Goal: Task Accomplishment & Management: Complete application form

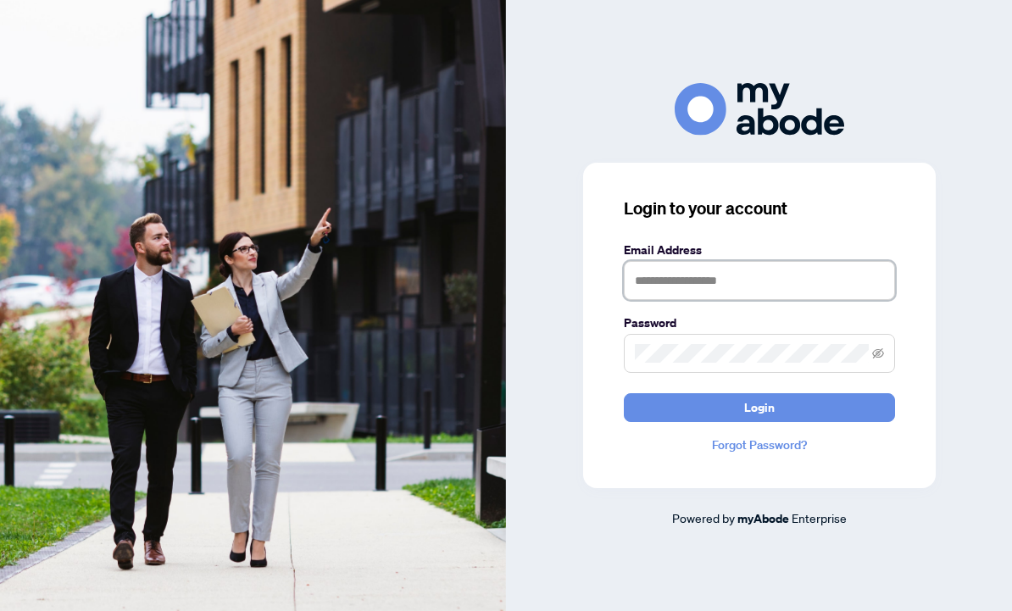
click at [677, 300] on input "text" at bounding box center [759, 280] width 271 height 39
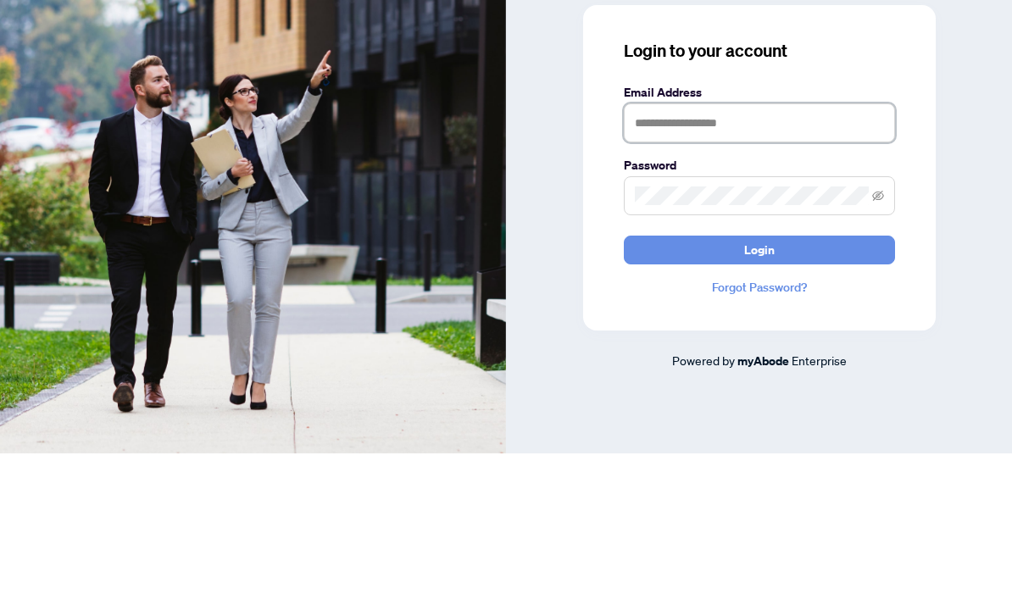
type input "**********"
click at [759, 393] on button "Login" at bounding box center [759, 407] width 271 height 29
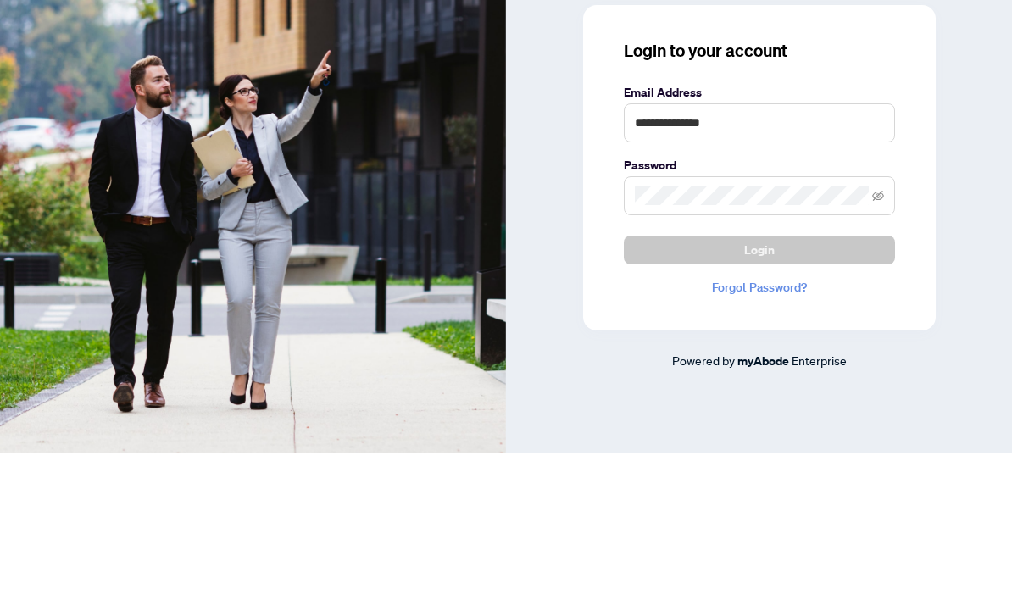
scroll to position [57, 0]
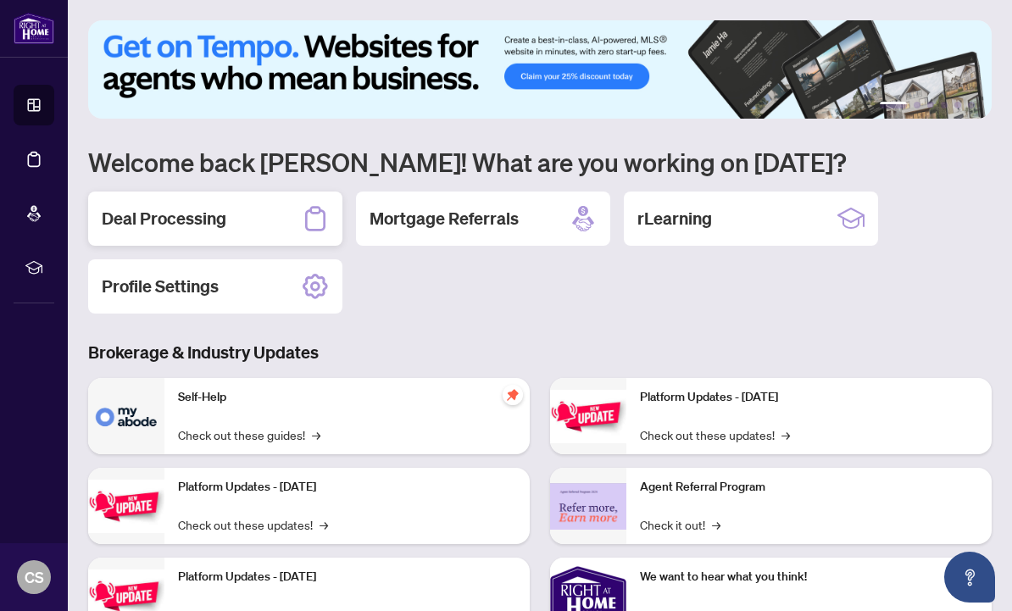
click at [263, 212] on div "Deal Processing" at bounding box center [215, 219] width 254 height 54
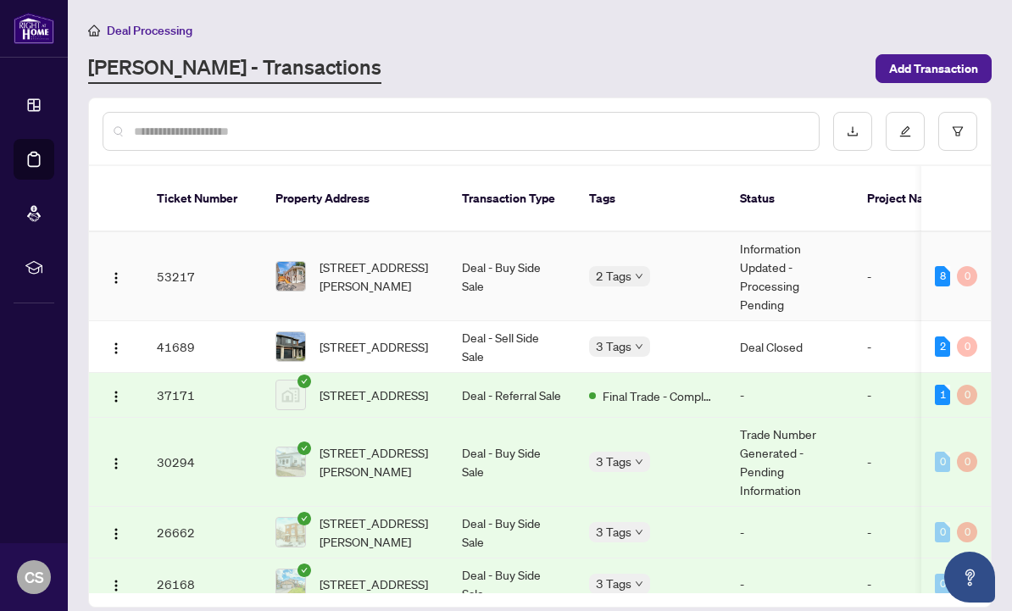
click at [304, 262] on img at bounding box center [290, 276] width 29 height 29
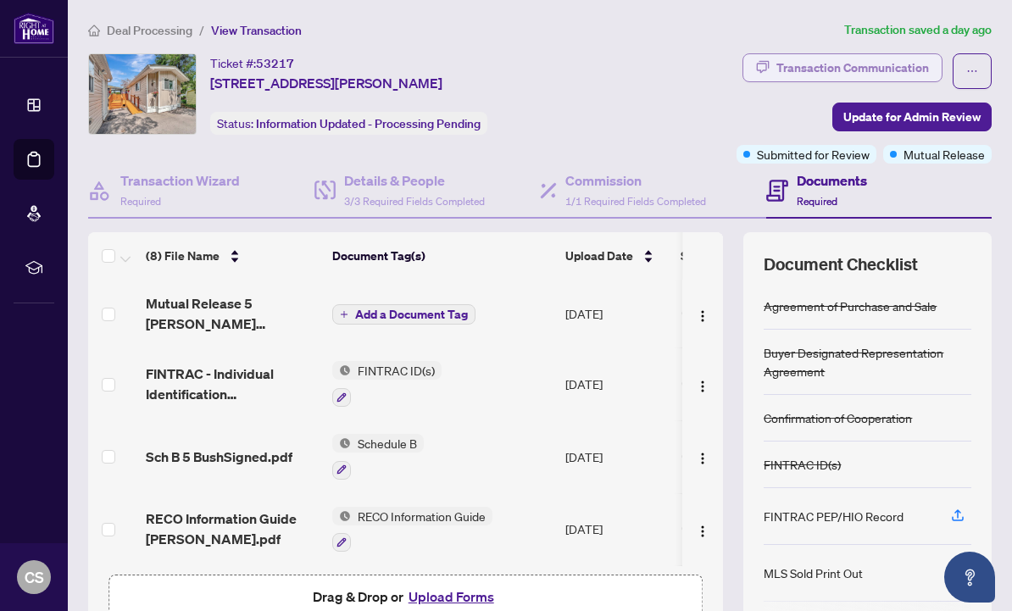
click at [865, 72] on div "Transaction Communication" at bounding box center [853, 67] width 153 height 27
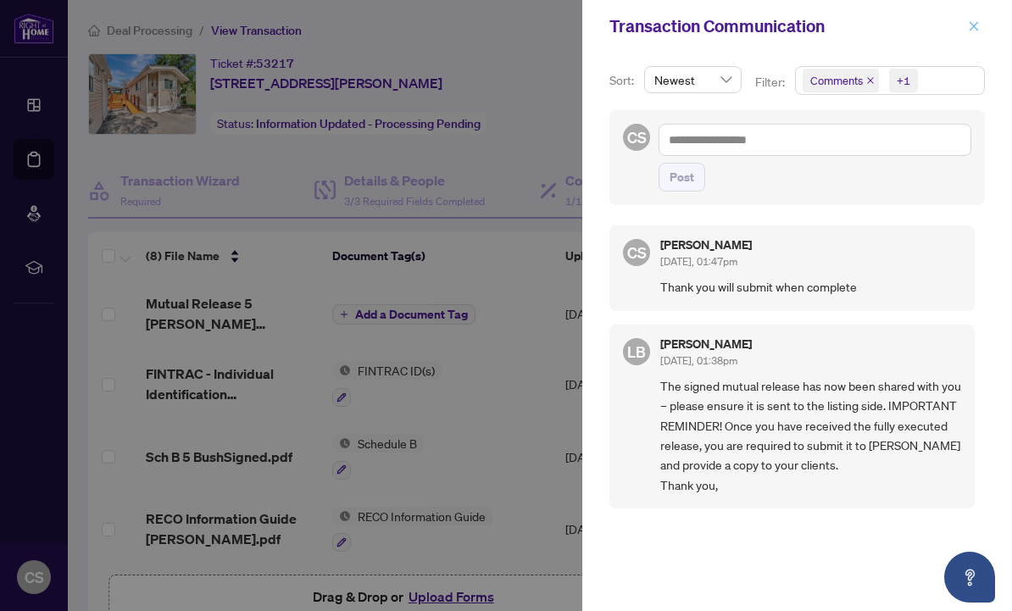
click at [973, 29] on icon "close" at bounding box center [974, 26] width 12 height 12
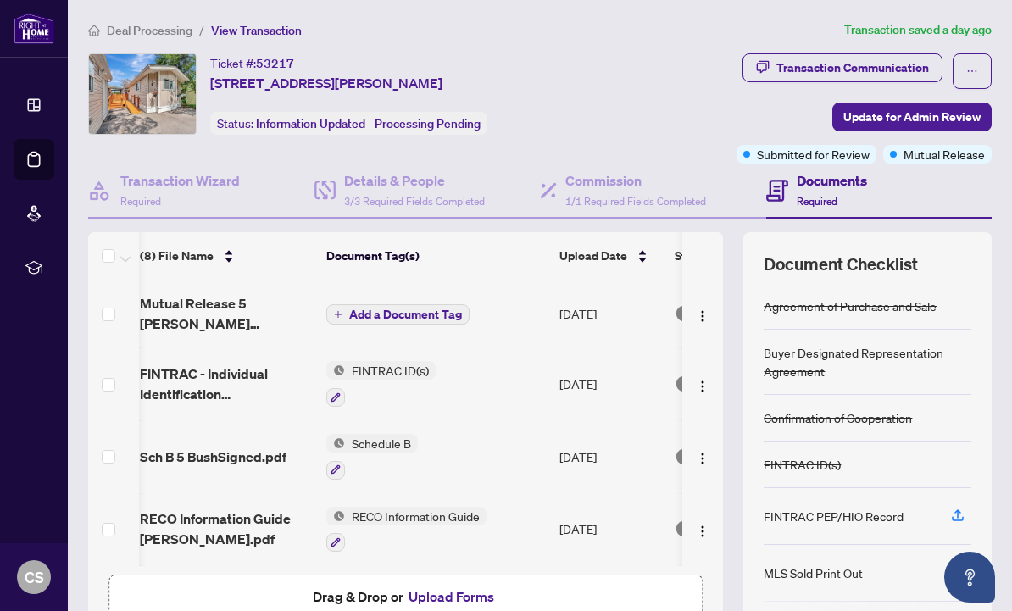
scroll to position [0, 6]
click at [454, 586] on button "Upload Forms" at bounding box center [452, 597] width 96 height 22
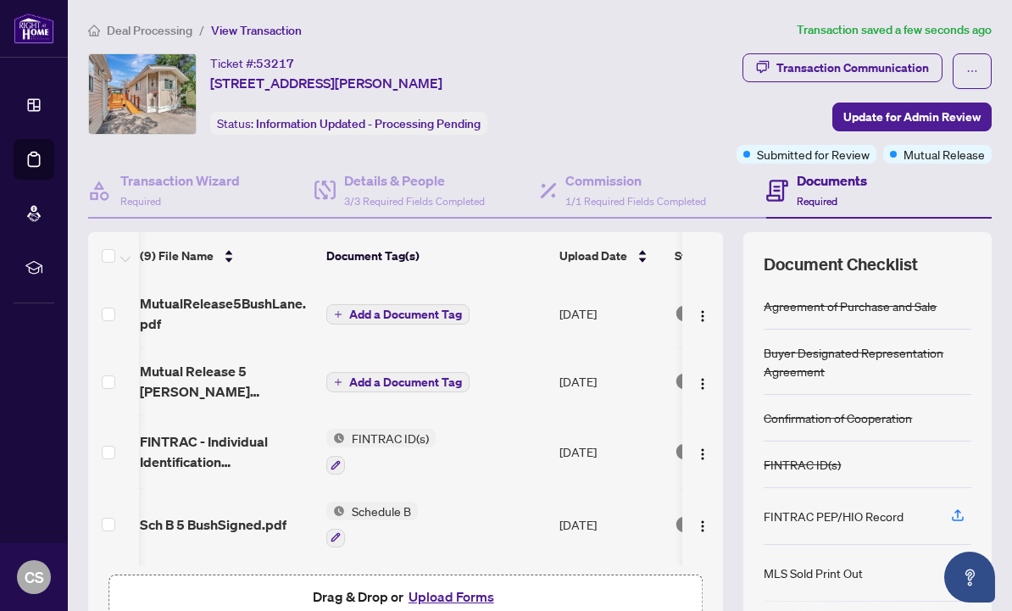
click at [348, 318] on button "Add a Document Tag" at bounding box center [397, 314] width 143 height 20
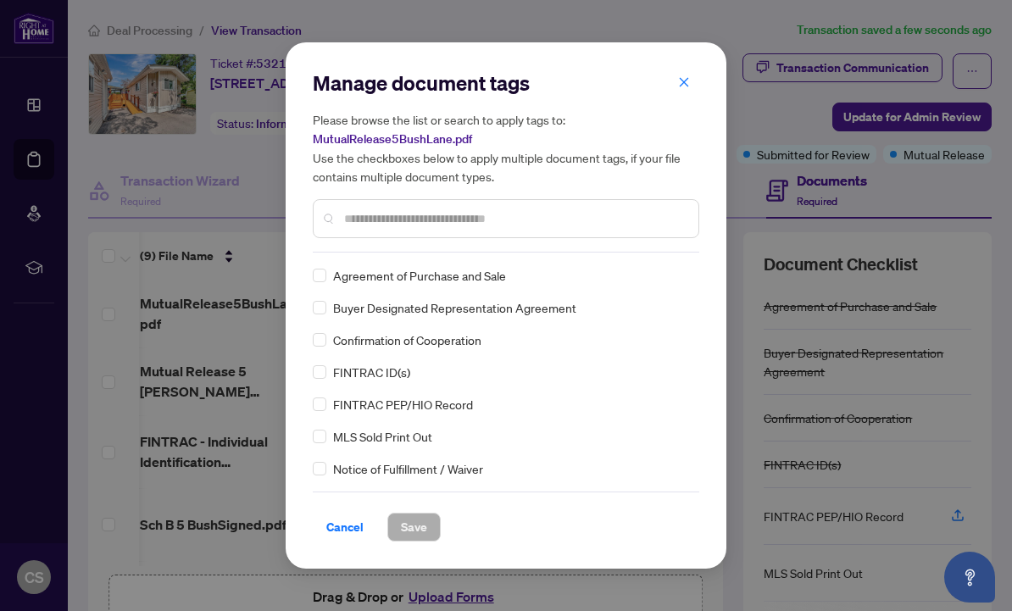
click at [358, 225] on input "text" at bounding box center [514, 218] width 341 height 19
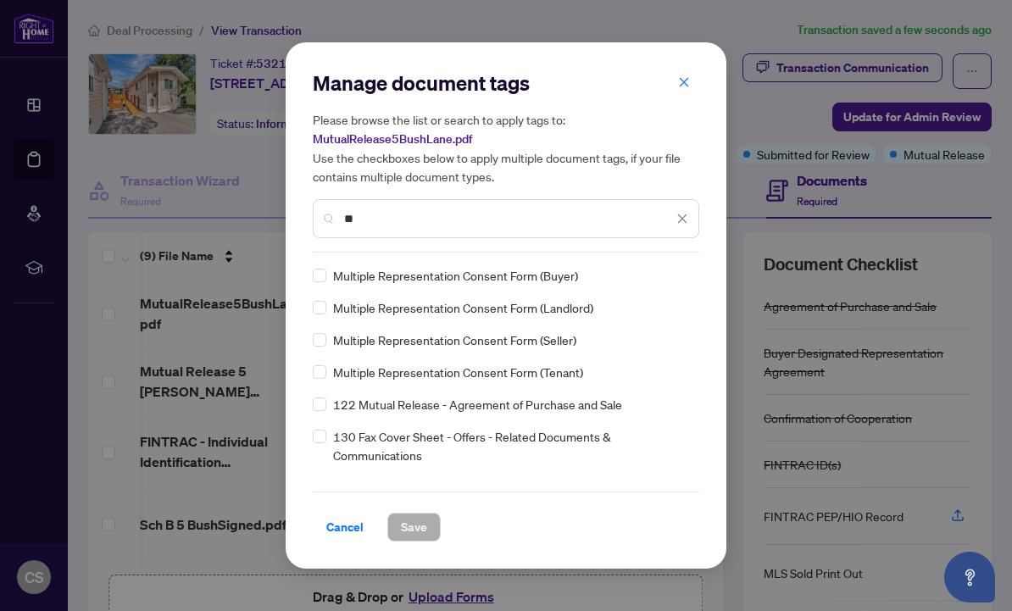
type input "**"
click at [416, 530] on span "Save" at bounding box center [414, 527] width 26 height 27
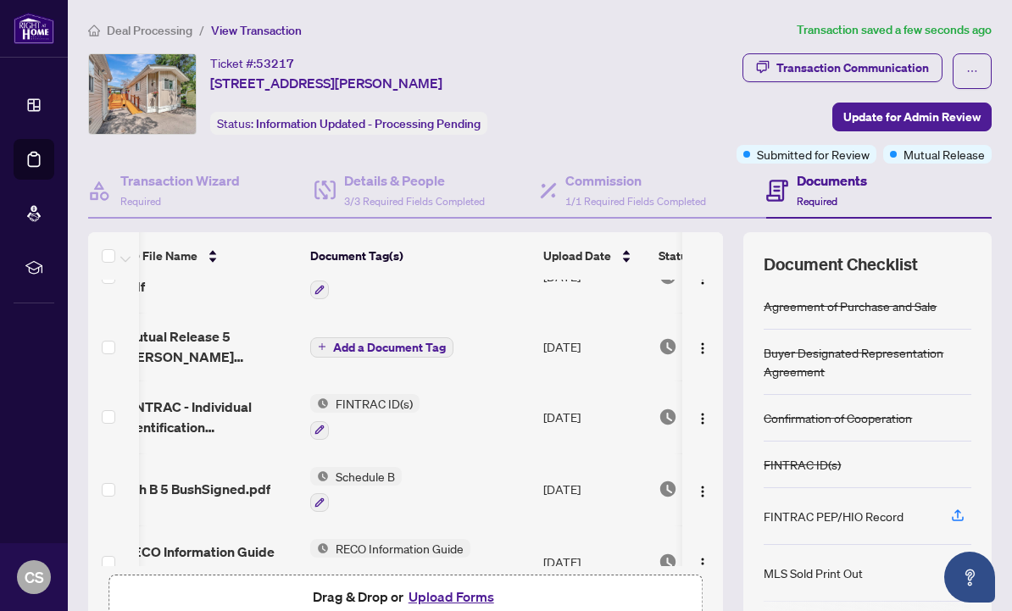
scroll to position [39, 22]
click at [930, 116] on span "Update for Admin Review" at bounding box center [912, 116] width 137 height 27
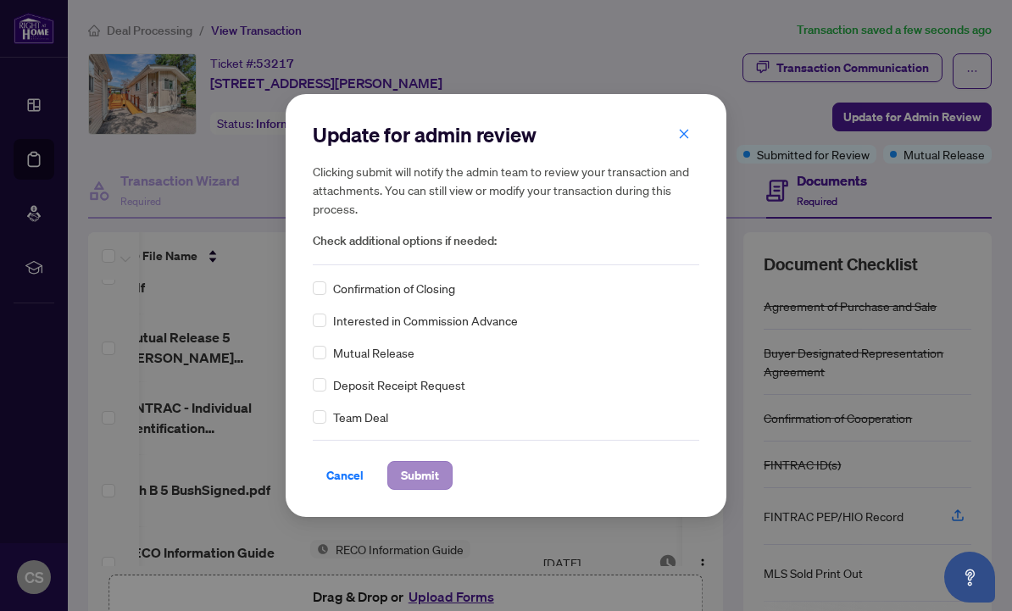
click at [417, 481] on span "Submit" at bounding box center [420, 475] width 38 height 27
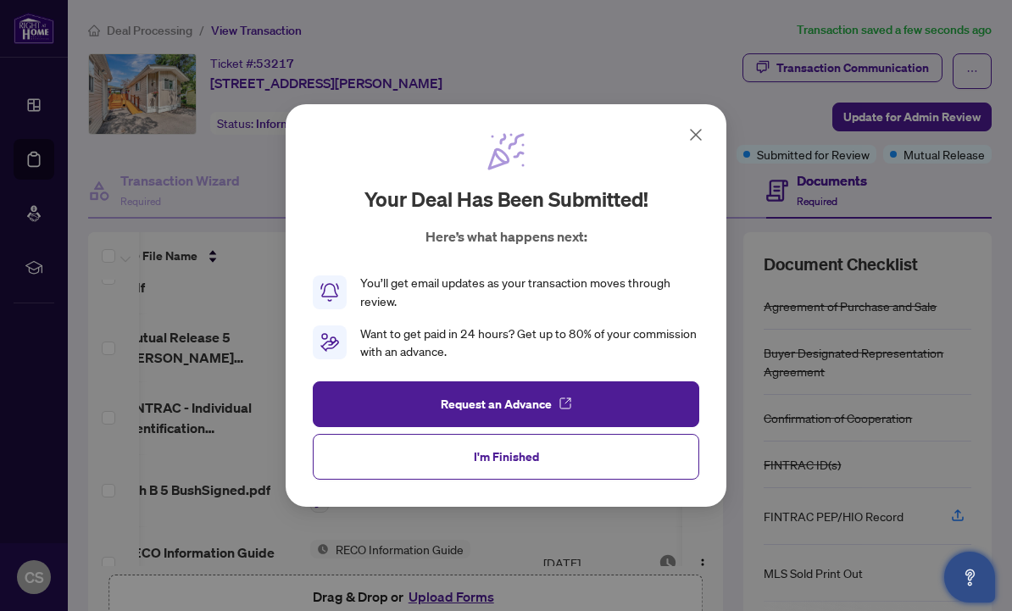
click at [968, 560] on button "Open asap" at bounding box center [970, 577] width 51 height 51
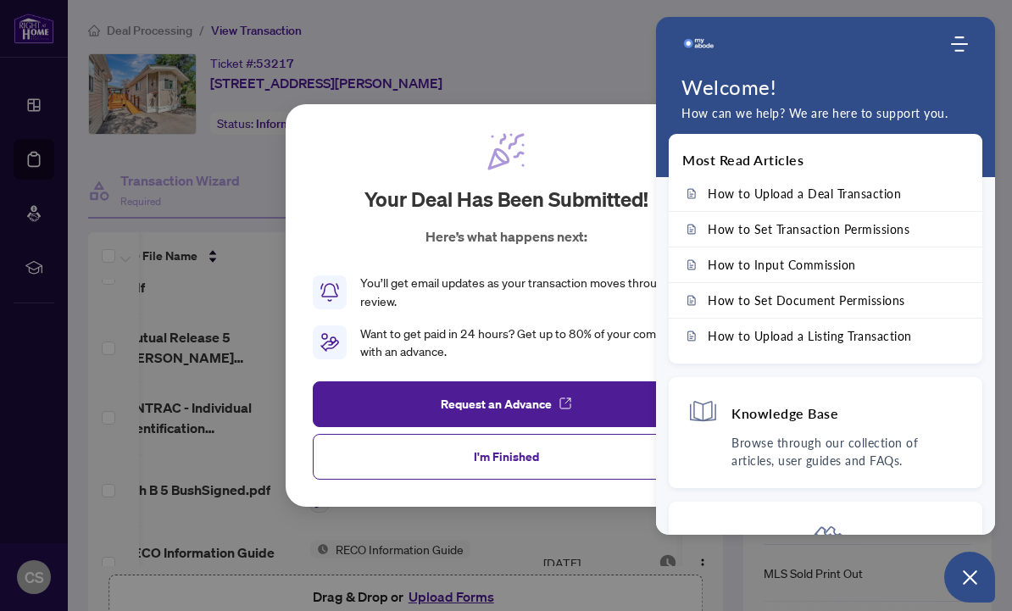
click at [588, 531] on div "Your deal has been submitted! Here’s what happens next: You’ll get email update…" at bounding box center [506, 305] width 1012 height 611
click at [570, 459] on button "I'm Finished" at bounding box center [506, 457] width 387 height 46
